Goal: Browse casually: Explore the website without a specific task or goal

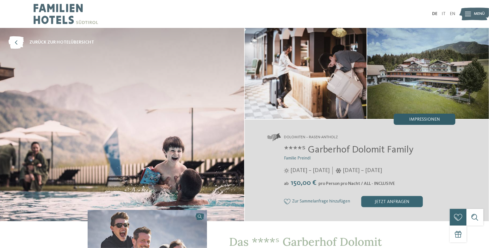
click at [428, 121] on span "Impressionen" at bounding box center [424, 120] width 31 height 4
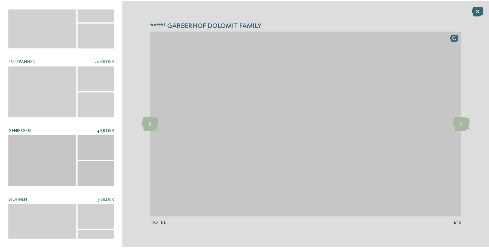
scroll to position [97, 0]
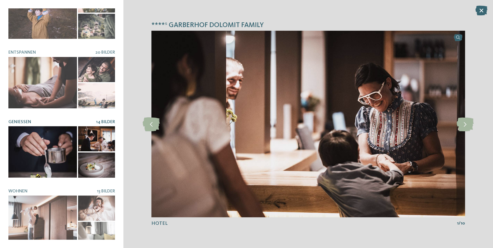
click at [27, 130] on div at bounding box center [42, 151] width 69 height 51
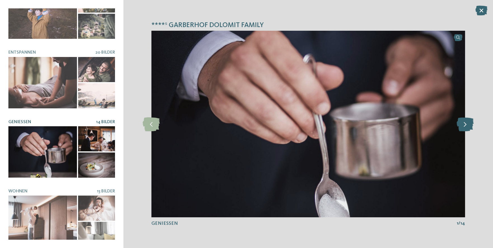
click at [467, 123] on icon at bounding box center [465, 124] width 17 height 14
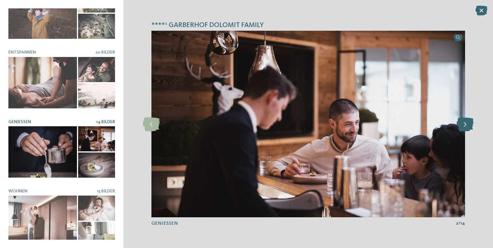
click at [467, 123] on icon at bounding box center [465, 124] width 17 height 14
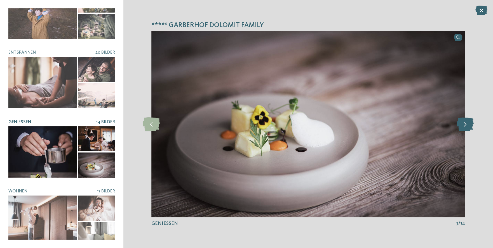
click at [467, 123] on icon at bounding box center [465, 124] width 17 height 14
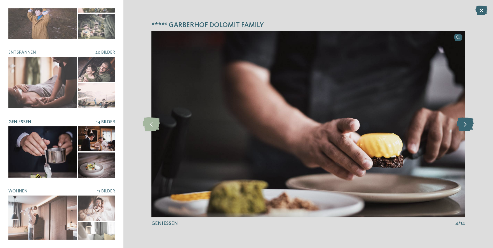
click at [467, 123] on icon at bounding box center [465, 124] width 17 height 14
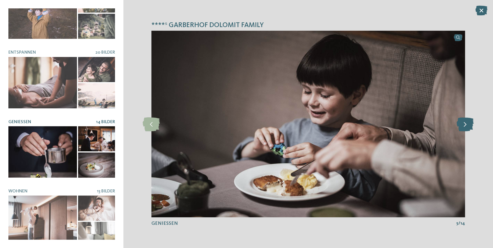
click at [467, 123] on icon at bounding box center [465, 124] width 17 height 14
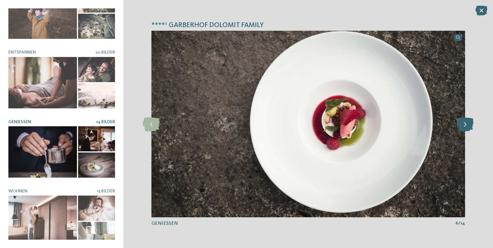
click at [467, 123] on icon at bounding box center [465, 124] width 17 height 14
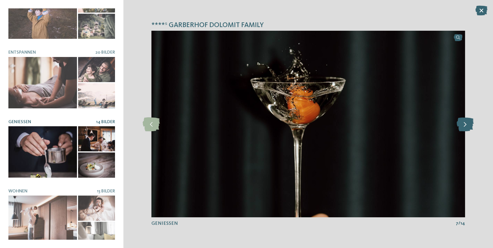
click at [467, 123] on icon at bounding box center [465, 124] width 17 height 14
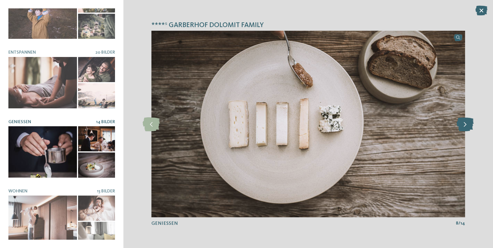
click at [467, 123] on icon at bounding box center [465, 124] width 17 height 14
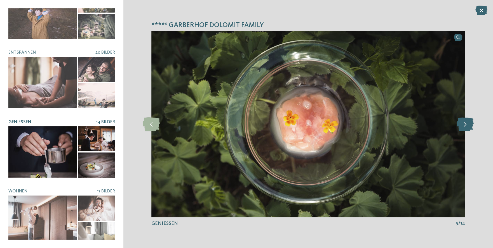
click at [467, 123] on icon at bounding box center [465, 124] width 17 height 14
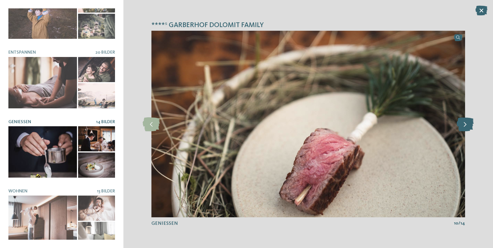
click at [467, 123] on icon at bounding box center [465, 124] width 17 height 14
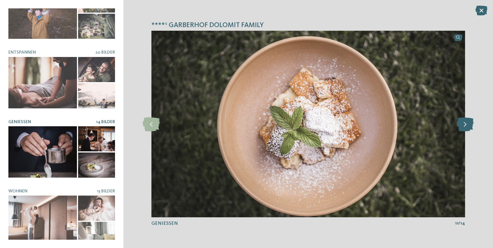
click at [467, 123] on icon at bounding box center [465, 124] width 17 height 14
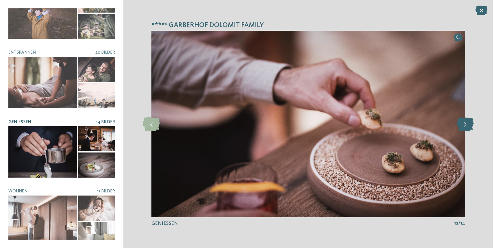
click at [467, 123] on icon at bounding box center [465, 124] width 17 height 14
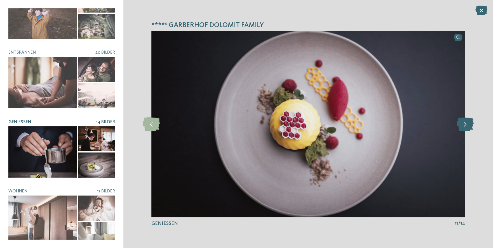
click at [467, 123] on icon at bounding box center [465, 124] width 17 height 14
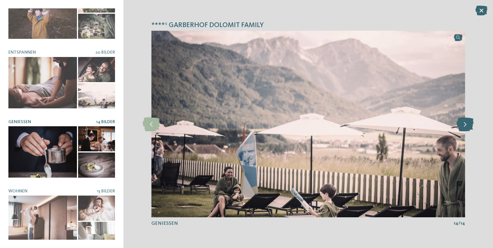
click at [467, 123] on icon at bounding box center [465, 124] width 17 height 14
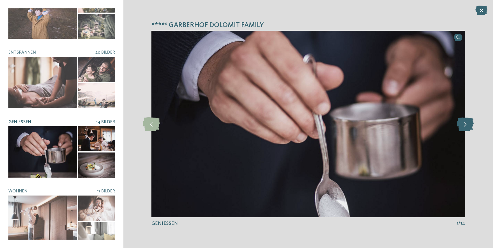
click at [467, 123] on icon at bounding box center [465, 124] width 17 height 14
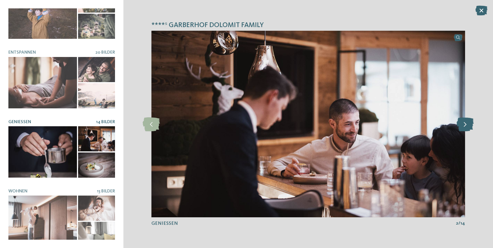
click at [467, 123] on icon at bounding box center [465, 124] width 17 height 14
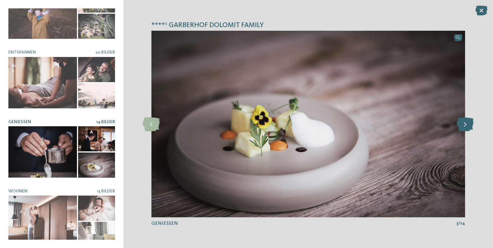
click at [467, 123] on icon at bounding box center [465, 124] width 17 height 14
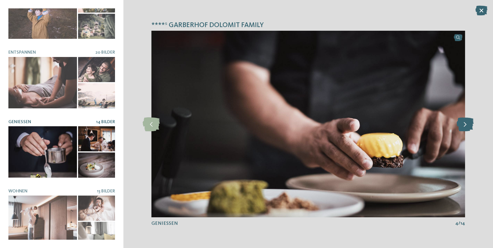
click at [467, 123] on icon at bounding box center [465, 124] width 17 height 14
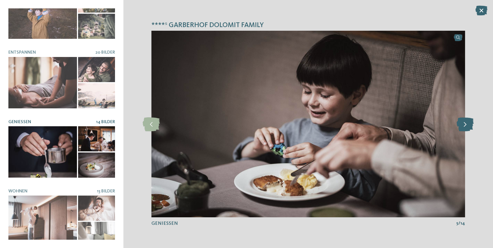
click at [467, 123] on icon at bounding box center [465, 124] width 17 height 14
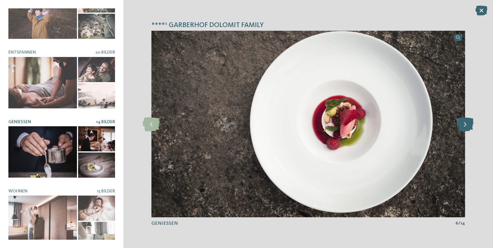
click at [467, 123] on icon at bounding box center [465, 124] width 17 height 14
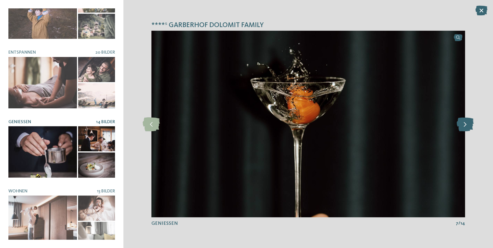
click at [467, 123] on icon at bounding box center [465, 124] width 17 height 14
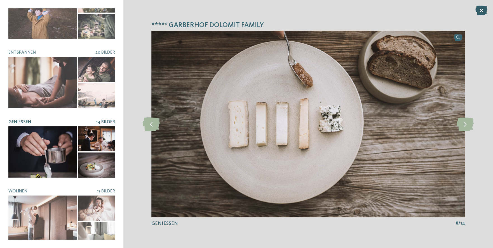
click at [486, 9] on icon at bounding box center [481, 11] width 12 height 10
